Goal: Task Accomplishment & Management: Complete application form

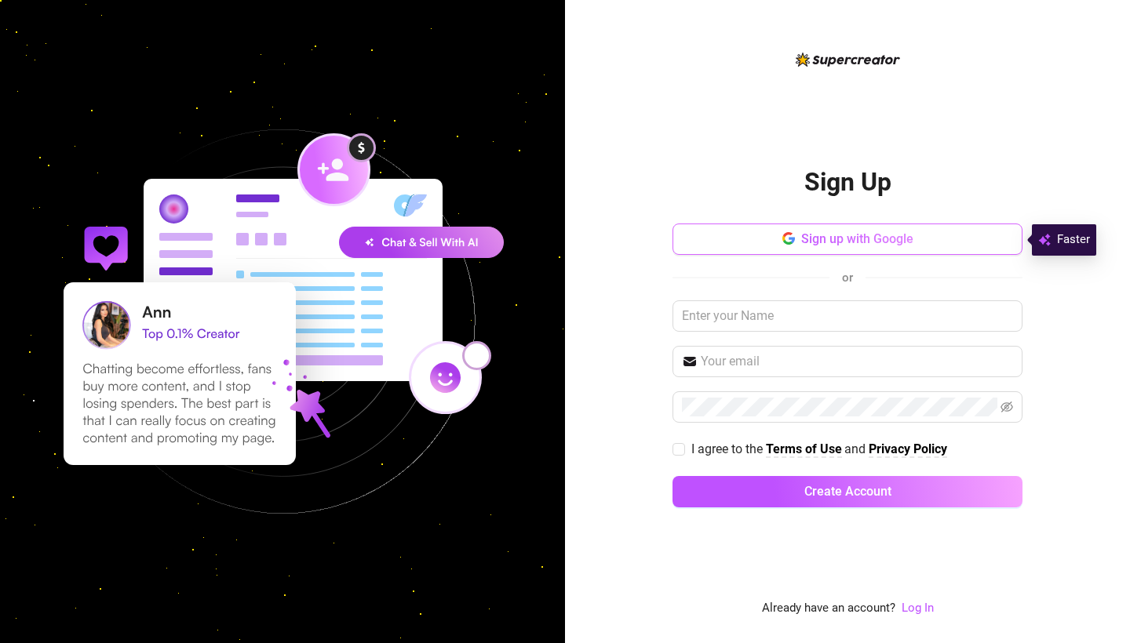
click at [813, 238] on span "Sign up with Google" at bounding box center [857, 238] width 112 height 15
click at [836, 239] on span "Sign up with Google" at bounding box center [857, 238] width 112 height 15
click at [1029, 237] on div "Sign Up Sign up with Google or I agree to the Terms of Use and Privacy Policy C…" at bounding box center [847, 321] width 565 height 643
click at [980, 237] on button "Sign up with Google" at bounding box center [847, 239] width 350 height 31
click at [978, 237] on button "Sign up with Google" at bounding box center [847, 239] width 350 height 31
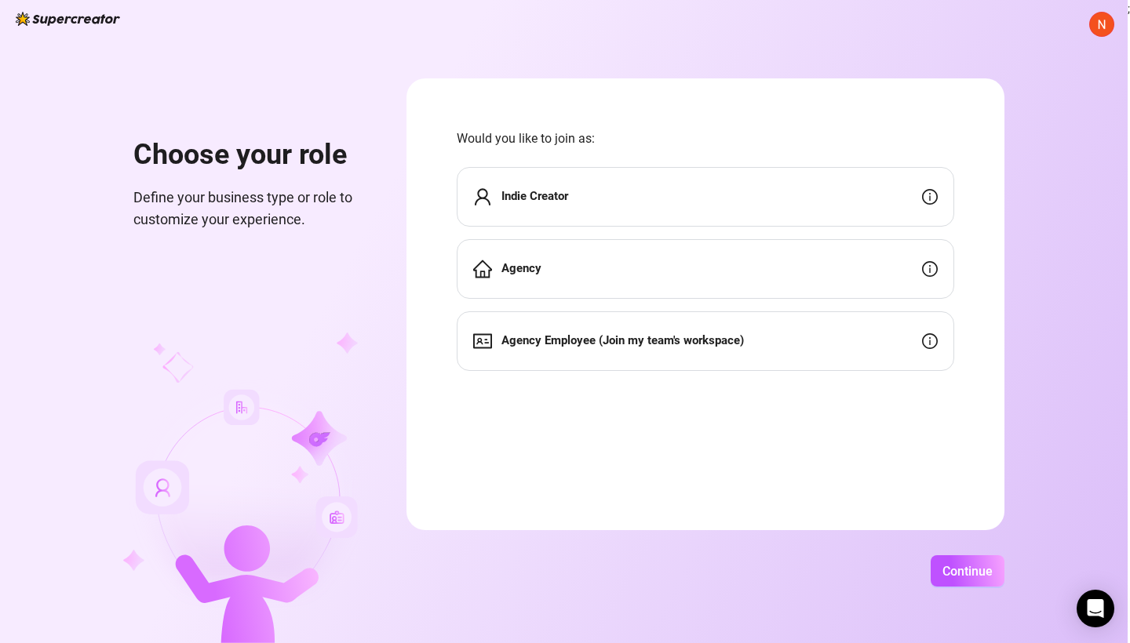
click at [887, 203] on div "Indie Creator" at bounding box center [705, 197] width 497 height 60
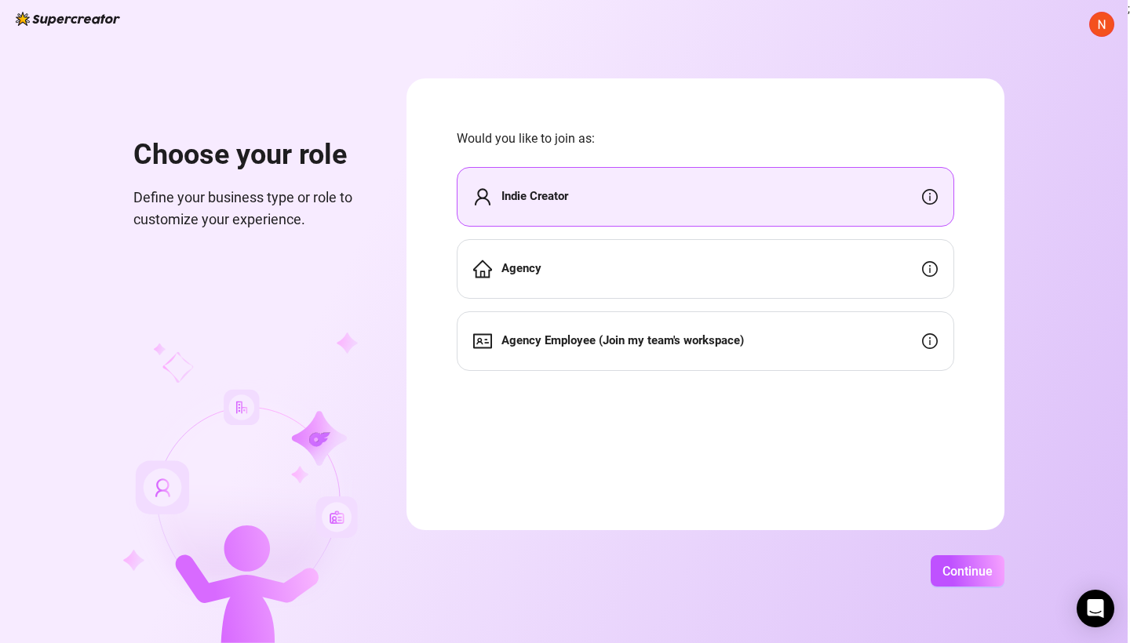
click at [938, 198] on icon "info-circle" at bounding box center [930, 197] width 16 height 16
click at [988, 565] on span "Continue" at bounding box center [967, 571] width 50 height 15
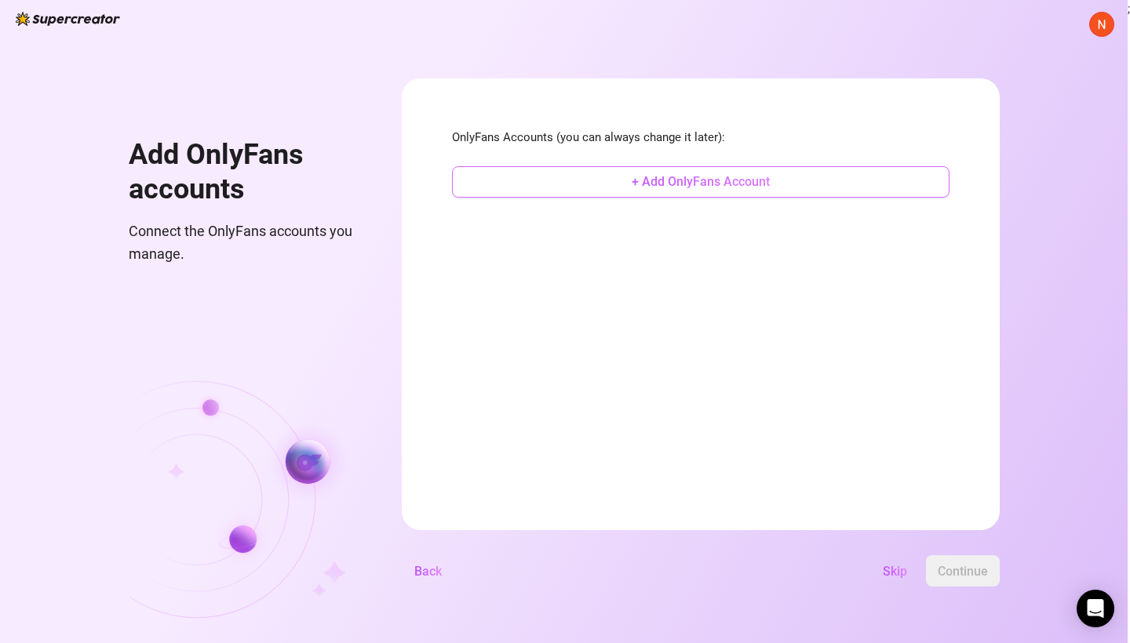
click at [872, 182] on button "+ Add OnlyFans Account" at bounding box center [700, 181] width 497 height 31
